Goal: Information Seeking & Learning: Learn about a topic

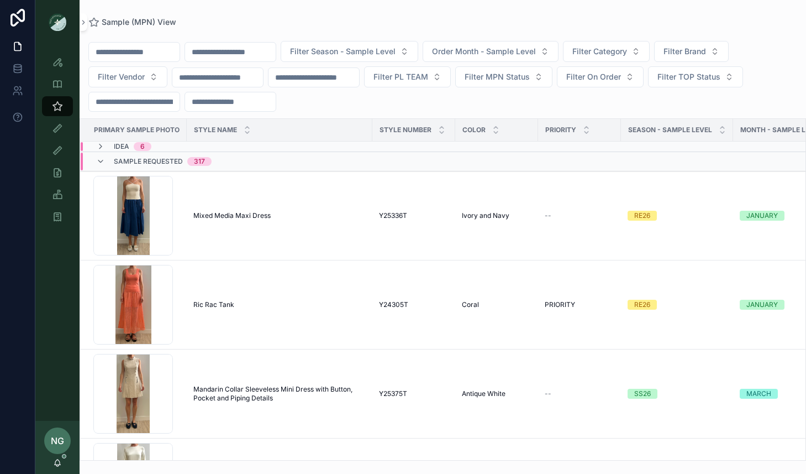
click at [155, 152] on td "Sample Requested 317" at bounding box center [267, 161] width 375 height 19
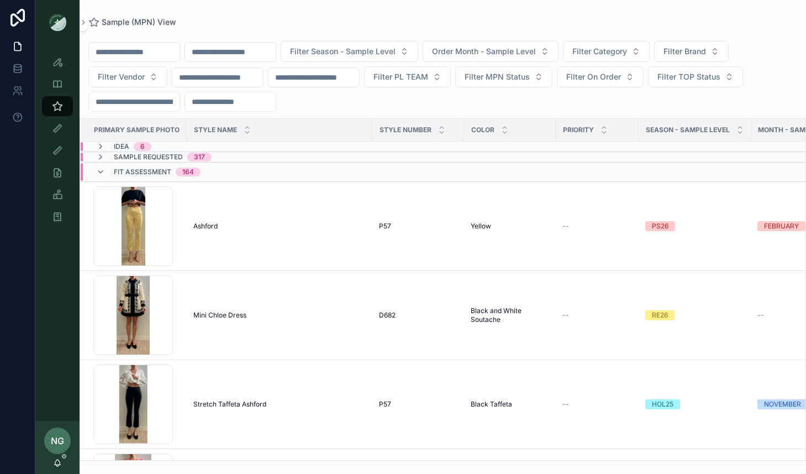
click at [106, 145] on div "Idea 6" at bounding box center [123, 146] width 55 height 9
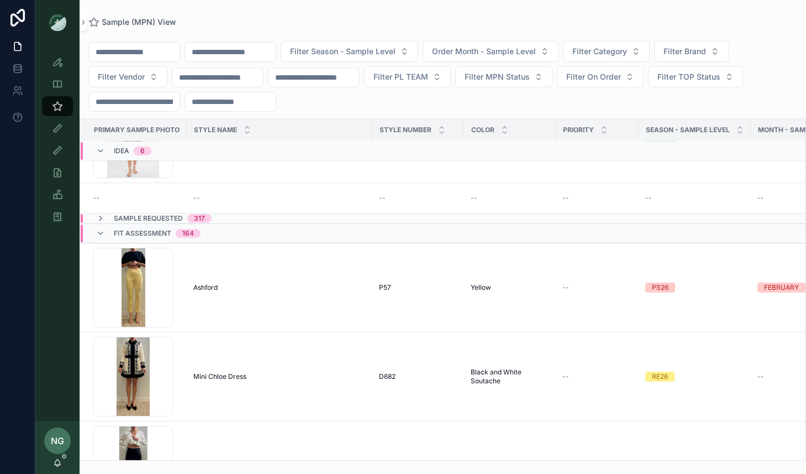
scroll to position [407, 2]
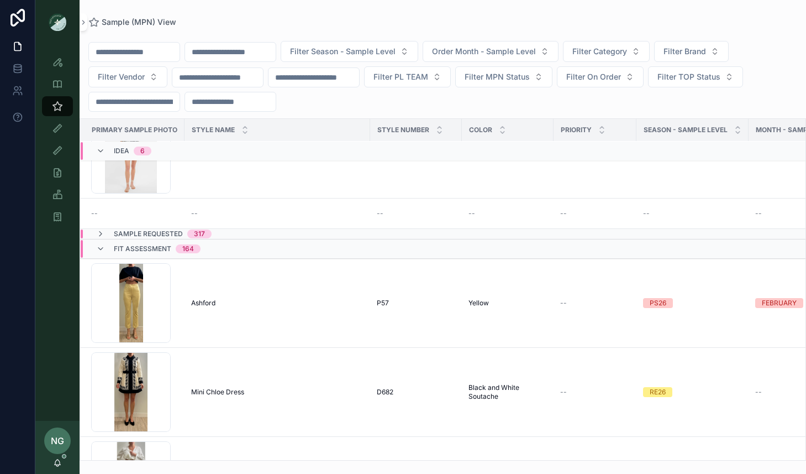
click at [106, 233] on div "Sample Requested 317" at bounding box center [154, 233] width 116 height 9
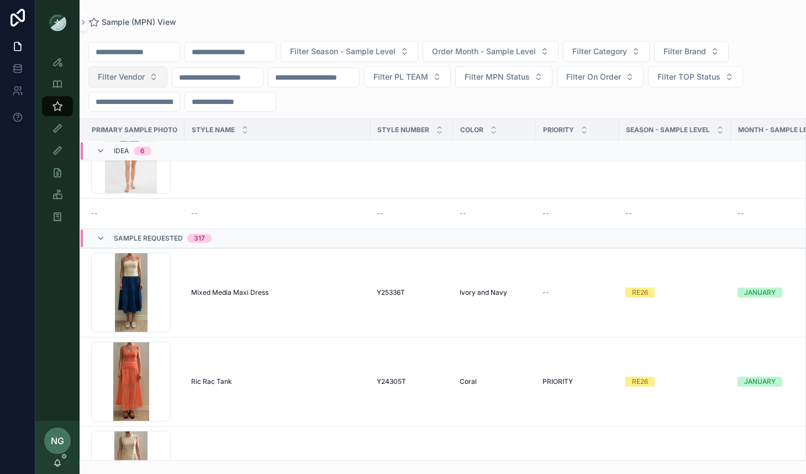
click at [152, 80] on button "Filter Vendor" at bounding box center [127, 76] width 79 height 21
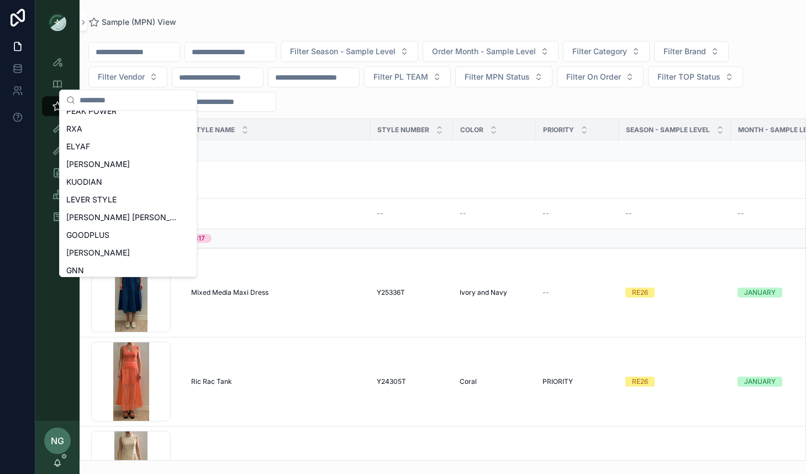
scroll to position [493, 0]
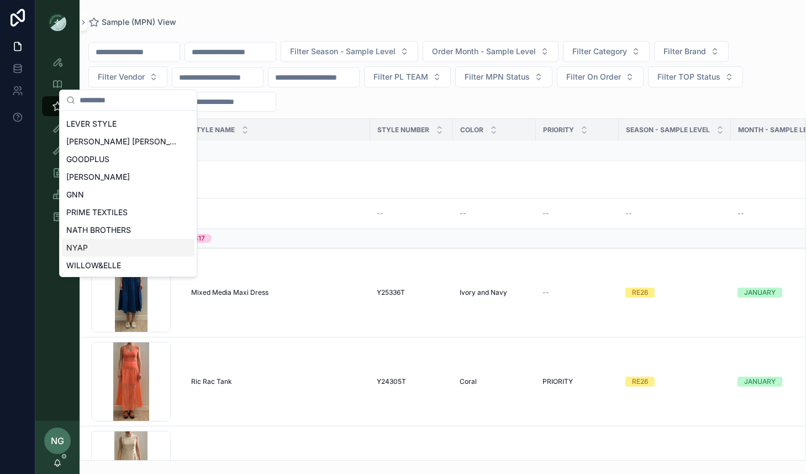
click at [136, 249] on div "NYAP" at bounding box center [128, 248] width 133 height 18
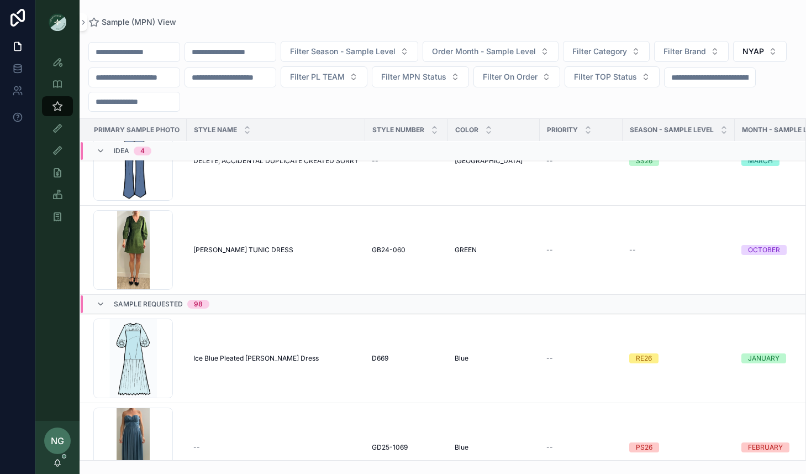
scroll to position [149, 0]
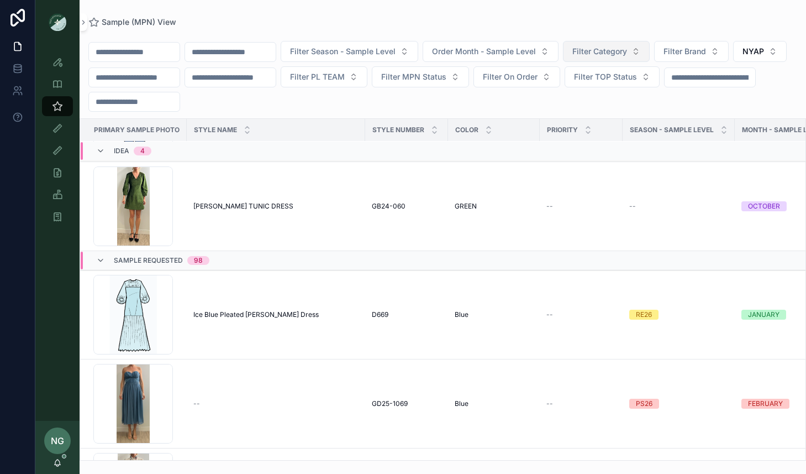
click at [615, 50] on span "Filter Category" at bounding box center [600, 51] width 55 height 11
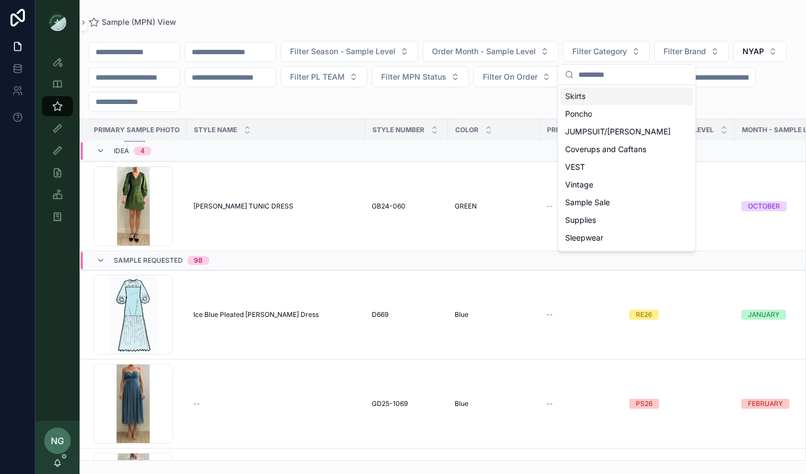
click at [600, 95] on div "Skirts" at bounding box center [627, 96] width 133 height 18
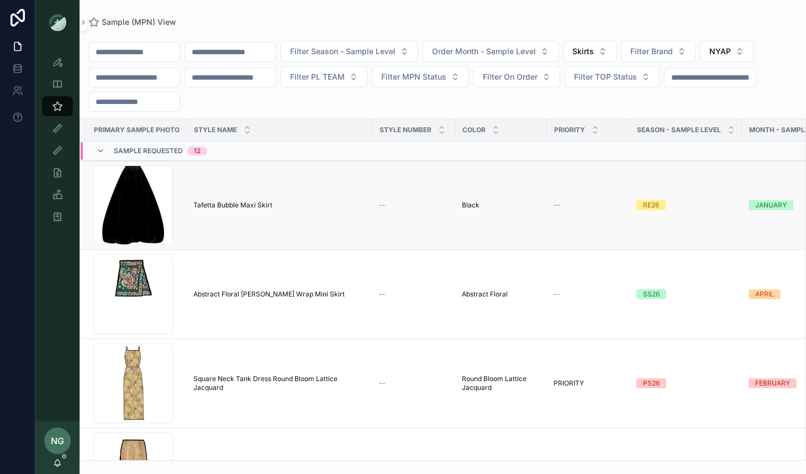
click at [264, 205] on span "Tafetta Bubble Maxi Skirt" at bounding box center [232, 205] width 79 height 9
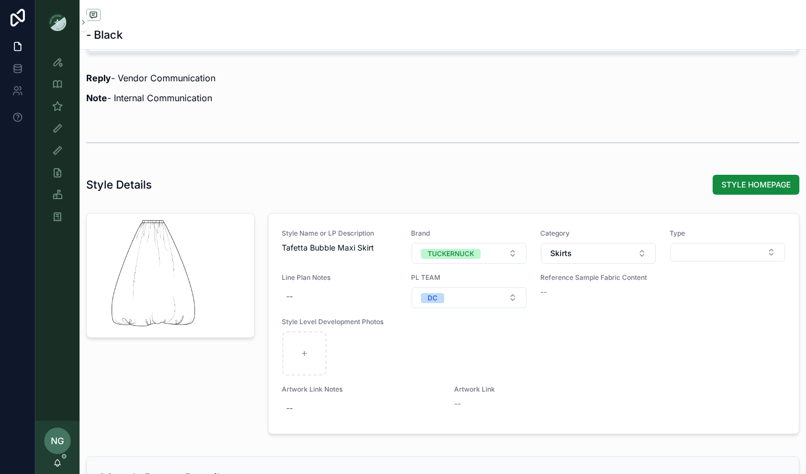
scroll to position [893, 0]
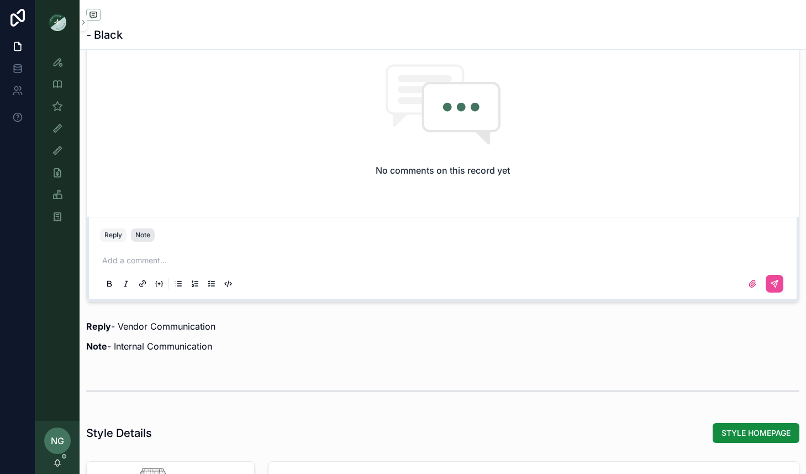
click at [143, 236] on div "Note" at bounding box center [142, 234] width 15 height 9
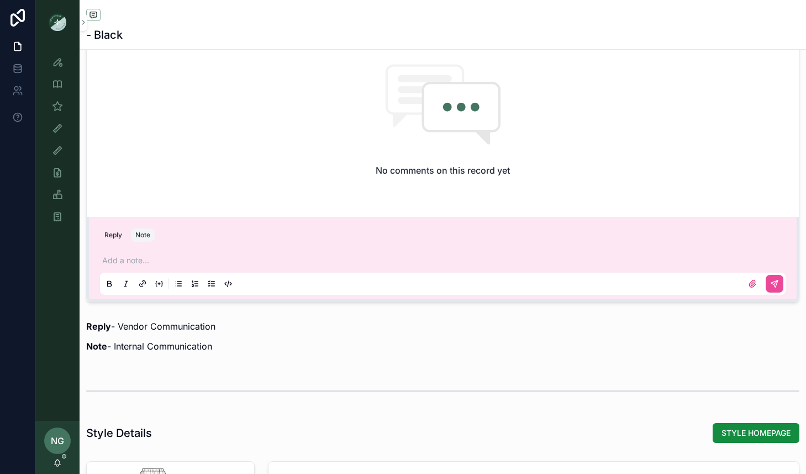
click at [148, 263] on p "scrollable content" at bounding box center [445, 260] width 686 height 11
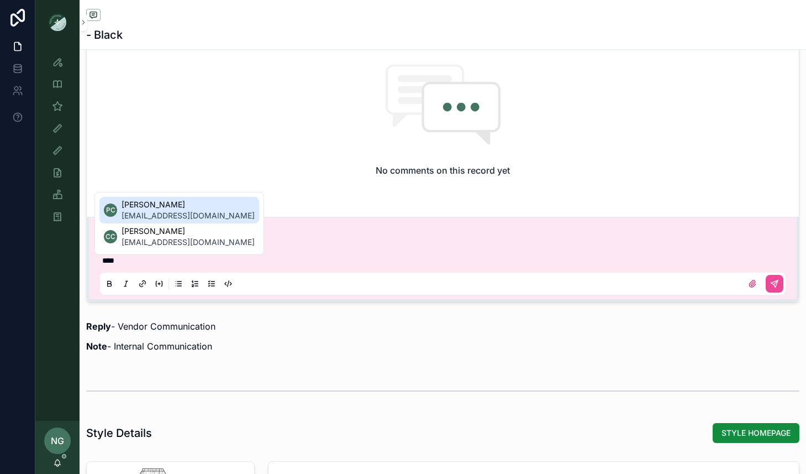
click at [144, 250] on div "PC [PERSON_NAME] [EMAIL_ADDRESS][DOMAIN_NAME] CC [PERSON_NAME] [EMAIL_ADDRESS][…" at bounding box center [180, 223] width 170 height 63
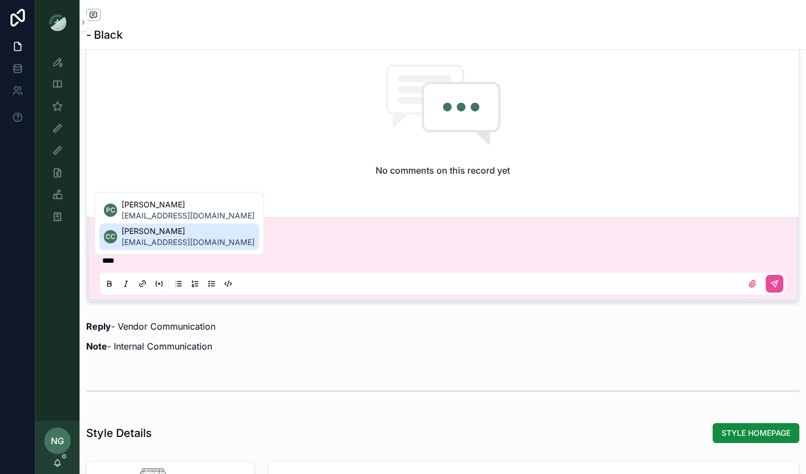
click at [147, 238] on span "[EMAIL_ADDRESS][DOMAIN_NAME]" at bounding box center [188, 242] width 133 height 11
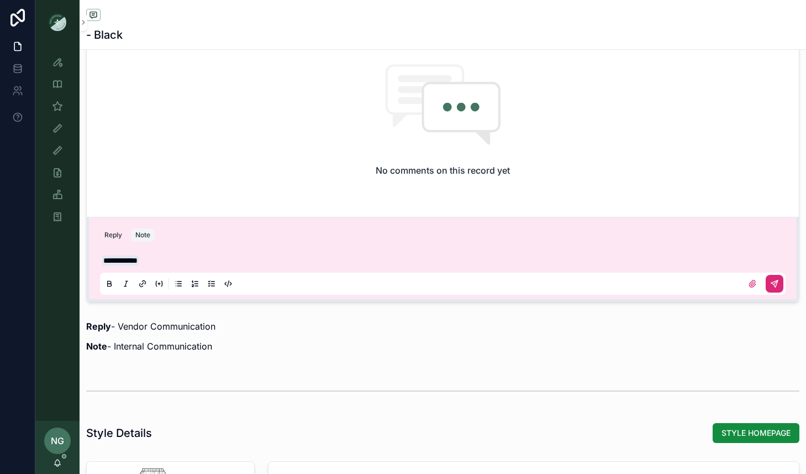
click at [771, 279] on icon "scrollable content" at bounding box center [775, 283] width 9 height 9
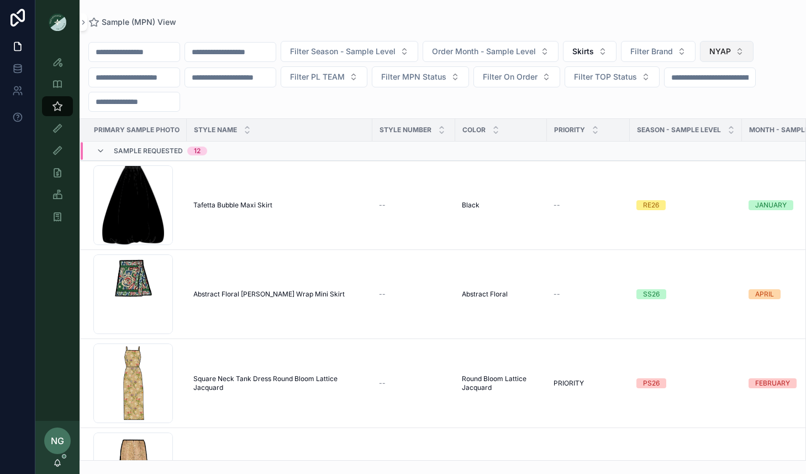
click at [754, 53] on button "NYAP" at bounding box center [727, 51] width 54 height 21
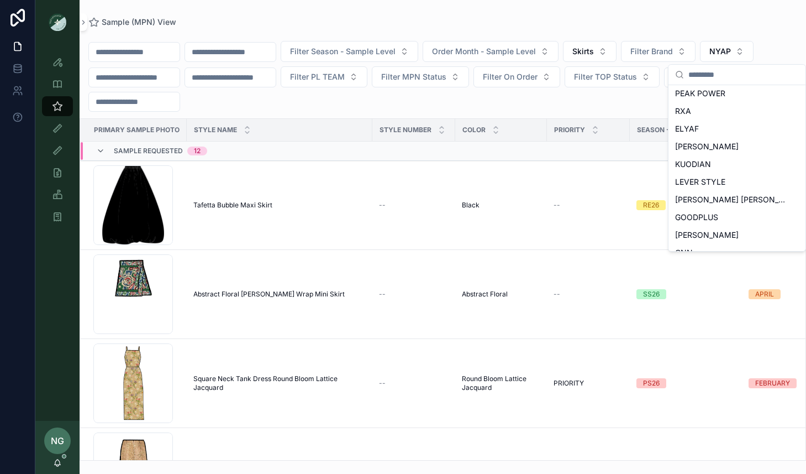
scroll to position [511, 0]
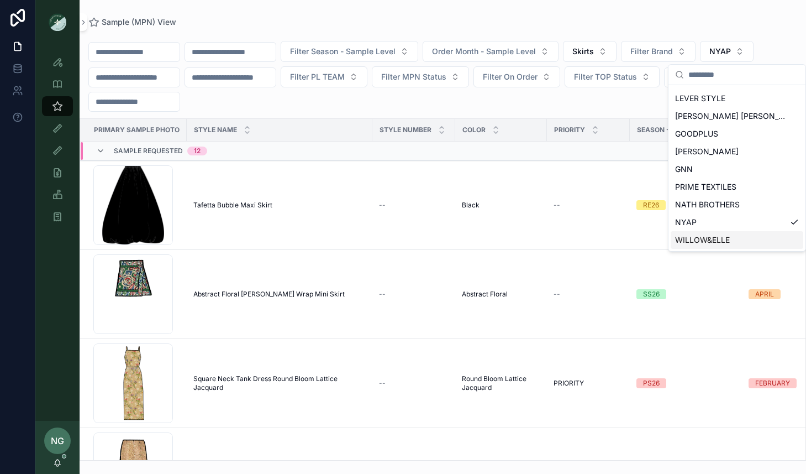
click at [703, 238] on span "WILLOW&ELLE" at bounding box center [702, 239] width 55 height 11
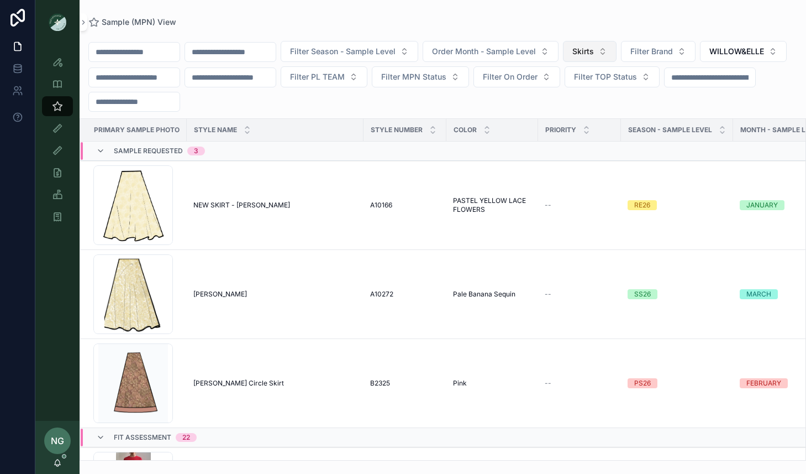
click at [594, 55] on span "Skirts" at bounding box center [584, 51] width 22 height 11
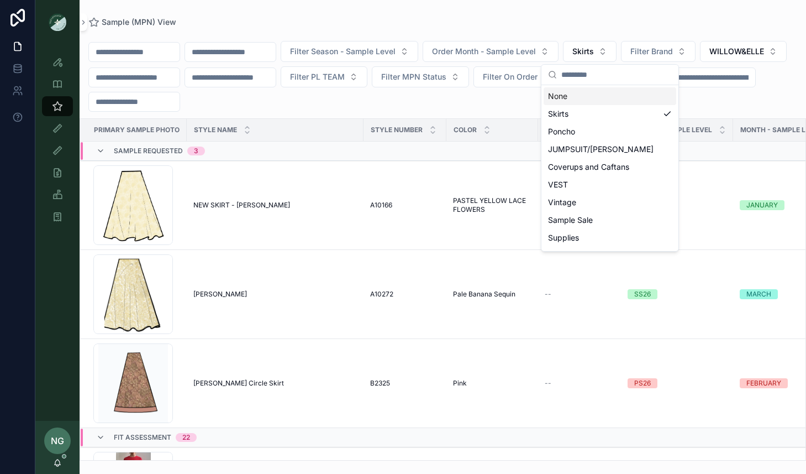
click at [604, 98] on div "None" at bounding box center [610, 96] width 133 height 18
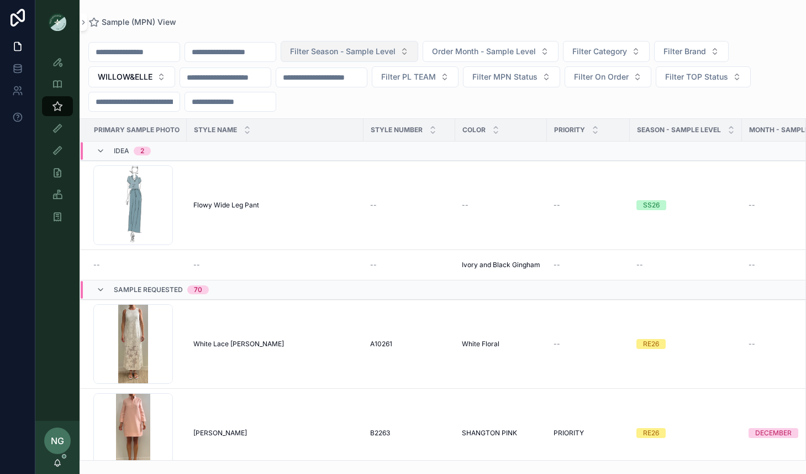
click at [396, 47] on span "Filter Season - Sample Level" at bounding box center [343, 51] width 106 height 11
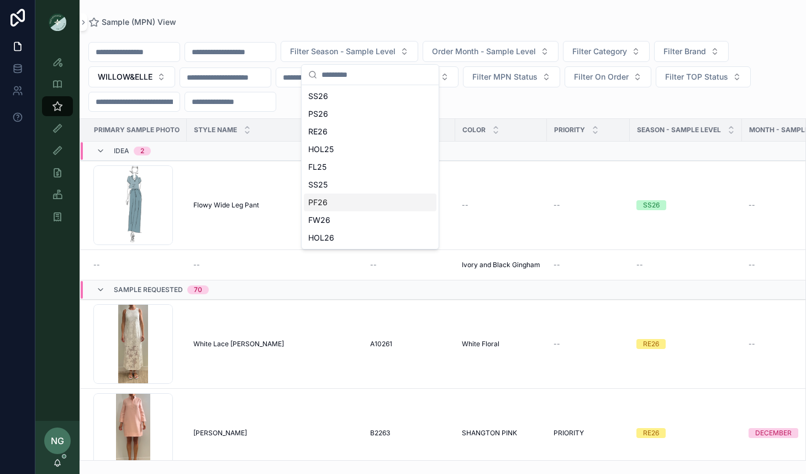
click at [343, 201] on div "PF26" at bounding box center [370, 202] width 133 height 18
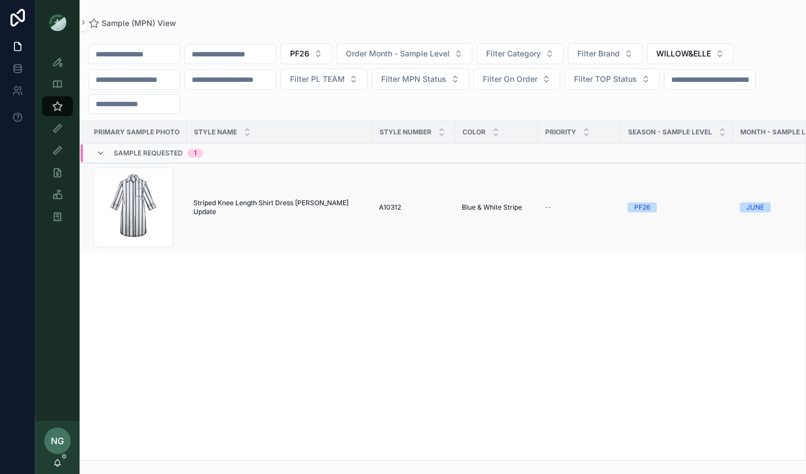
click at [329, 212] on td "Striped Knee Length Shirt Dress [PERSON_NAME] Update Striped Knee Length Shirt …" at bounding box center [280, 207] width 186 height 89
click at [322, 208] on span "Striped Knee Length Shirt Dress [PERSON_NAME] Update" at bounding box center [279, 207] width 172 height 18
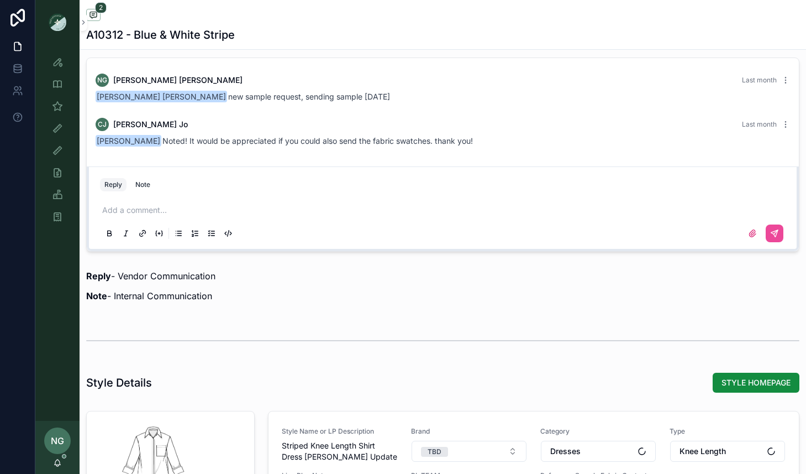
scroll to position [862, 0]
click at [343, 204] on div "Add a comment..." at bounding box center [443, 221] width 686 height 46
click at [290, 201] on div "Add a comment..." at bounding box center [443, 221] width 686 height 46
click at [259, 207] on p "scrollable content" at bounding box center [445, 210] width 686 height 11
click at [769, 234] on button "scrollable content" at bounding box center [775, 234] width 18 height 18
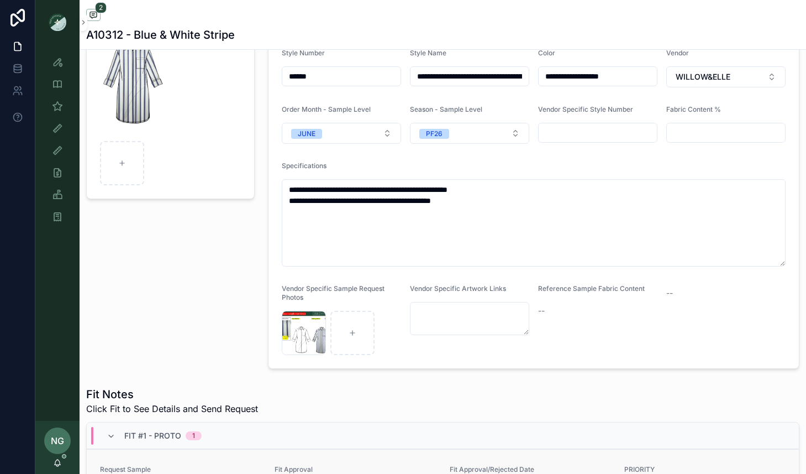
scroll to position [111, 0]
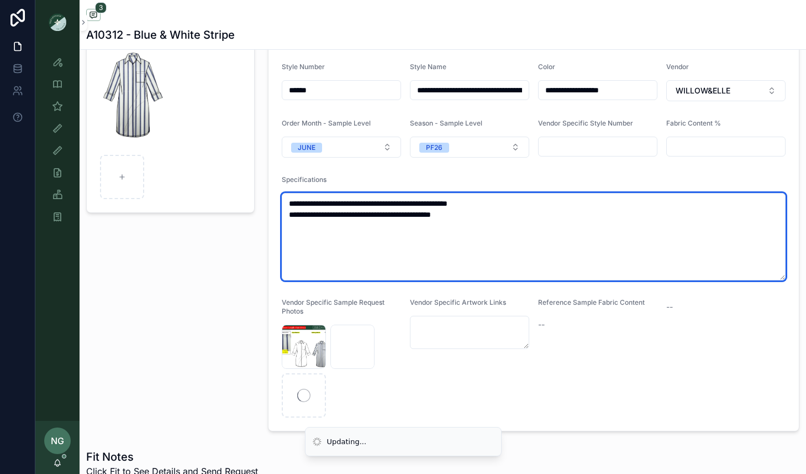
click at [416, 234] on textarea "**********" at bounding box center [534, 236] width 504 height 87
